Goal: Check status: Check status

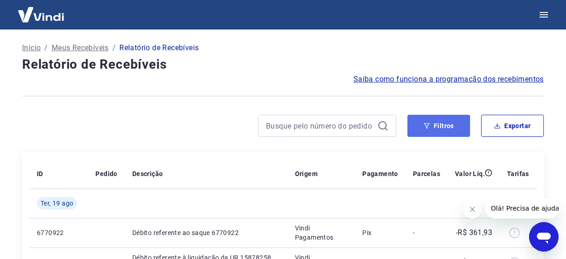
click at [450, 125] on button "Filtros" at bounding box center [438, 126] width 63 height 22
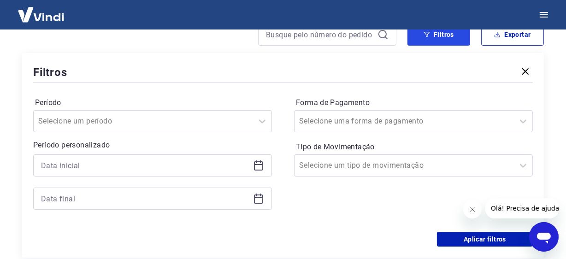
scroll to position [92, 0]
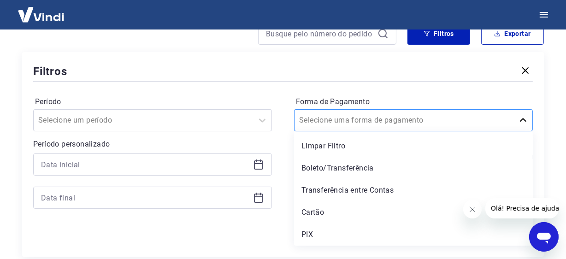
click at [525, 121] on icon at bounding box center [523, 120] width 6 height 4
click at [337, 214] on div "Cartão" at bounding box center [413, 212] width 239 height 18
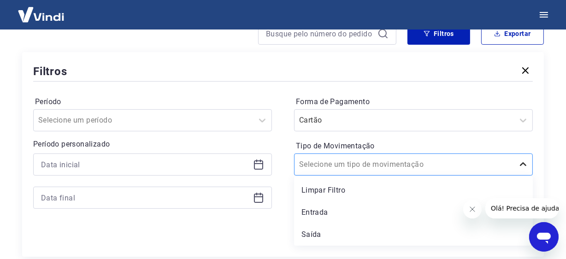
click at [518, 164] on icon at bounding box center [522, 164] width 11 height 11
click at [320, 211] on div "Entrada" at bounding box center [413, 212] width 239 height 18
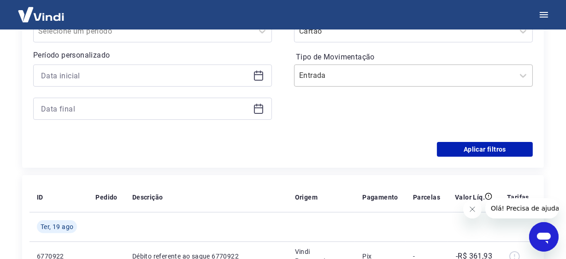
scroll to position [46, 0]
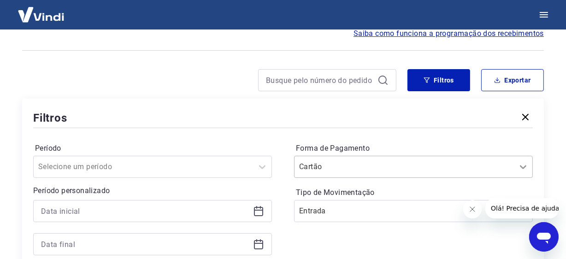
click at [521, 164] on div "Cartão" at bounding box center [413, 167] width 239 height 22
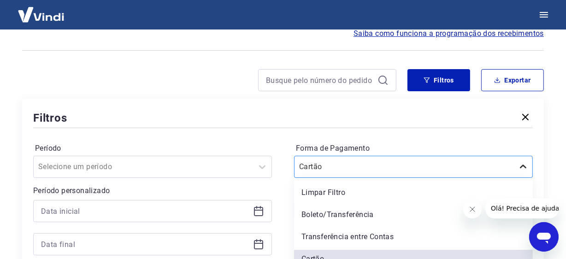
scroll to position [78, 0]
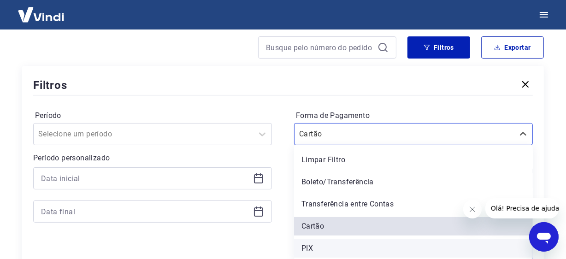
click at [313, 246] on div "PIX" at bounding box center [413, 248] width 239 height 18
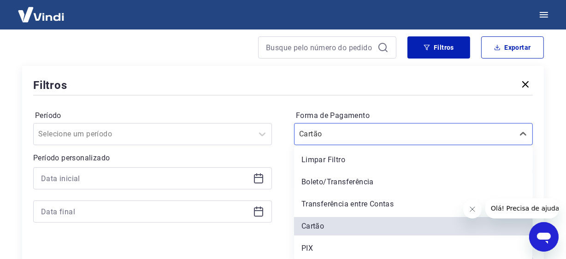
click at [308, 245] on div "Aplicar filtros" at bounding box center [282, 252] width 499 height 15
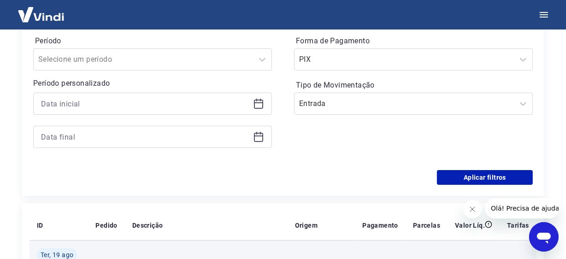
scroll to position [263, 0]
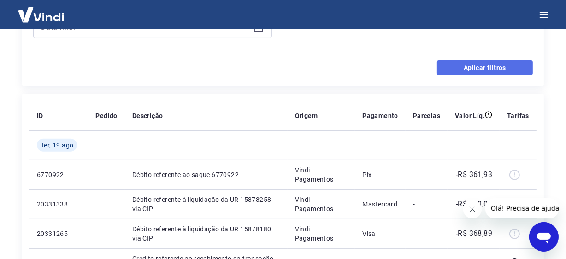
click at [483, 65] on button "Aplicar filtros" at bounding box center [485, 67] width 96 height 15
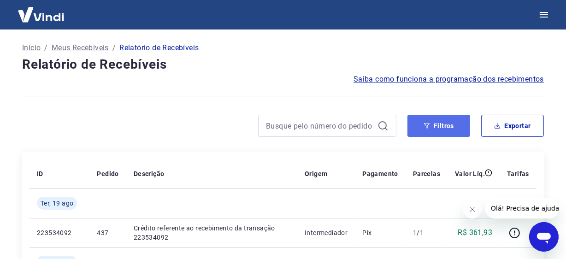
click at [438, 127] on button "Filtros" at bounding box center [438, 126] width 63 height 22
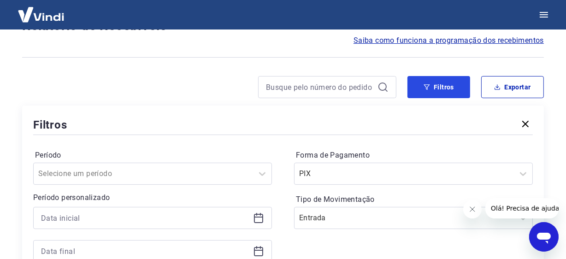
scroll to position [92, 0]
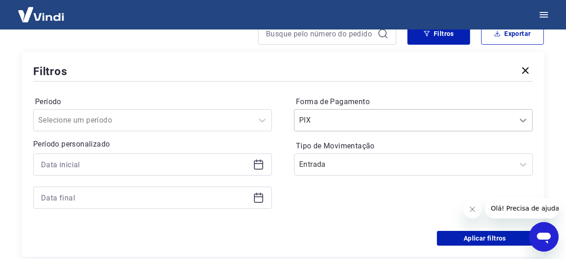
click at [528, 124] on div at bounding box center [523, 120] width 18 height 18
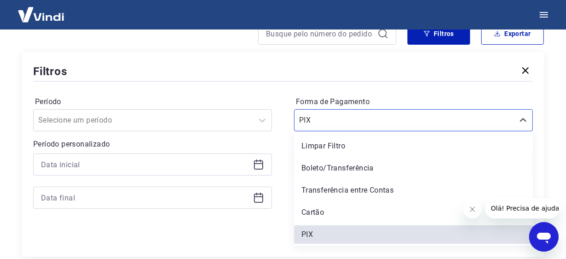
drag, startPoint x: 323, startPoint y: 216, endPoint x: 311, endPoint y: 211, distance: 12.8
click at [323, 216] on div "Cartão" at bounding box center [413, 212] width 239 height 18
click at [311, 211] on div "Forma de Pagamento option Cartão focused, 4 of 5. 5 results available. Use Up a…" at bounding box center [413, 156] width 239 height 125
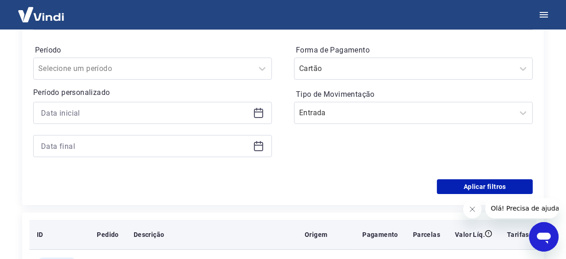
scroll to position [184, 0]
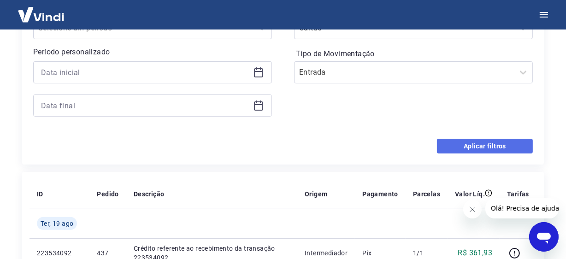
click at [482, 146] on button "Aplicar filtros" at bounding box center [485, 146] width 96 height 15
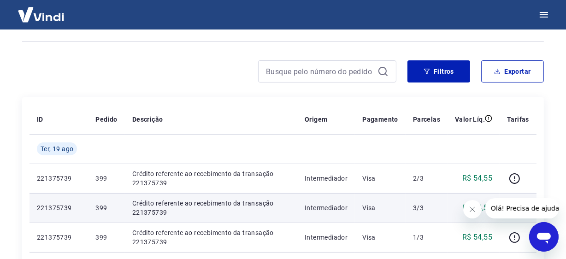
scroll to position [46, 0]
